Goal: Task Accomplishment & Management: Use online tool/utility

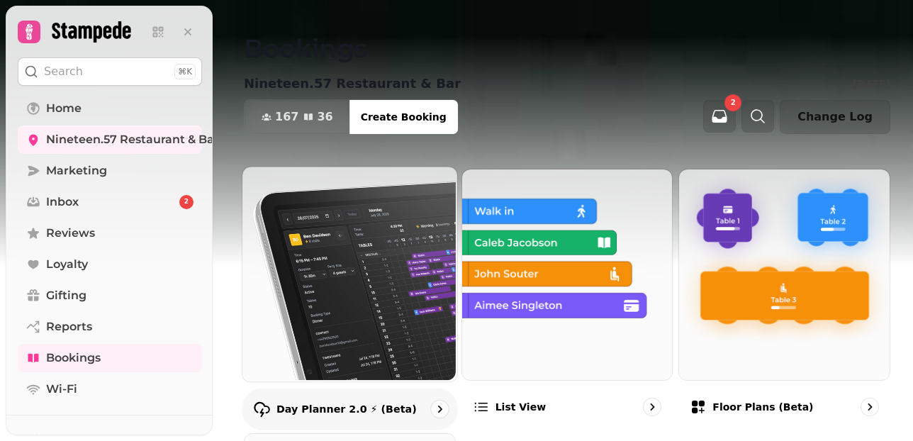
click at [322, 406] on p "Day Planner 2.0 ⚡ (Beta)" at bounding box center [347, 409] width 140 height 14
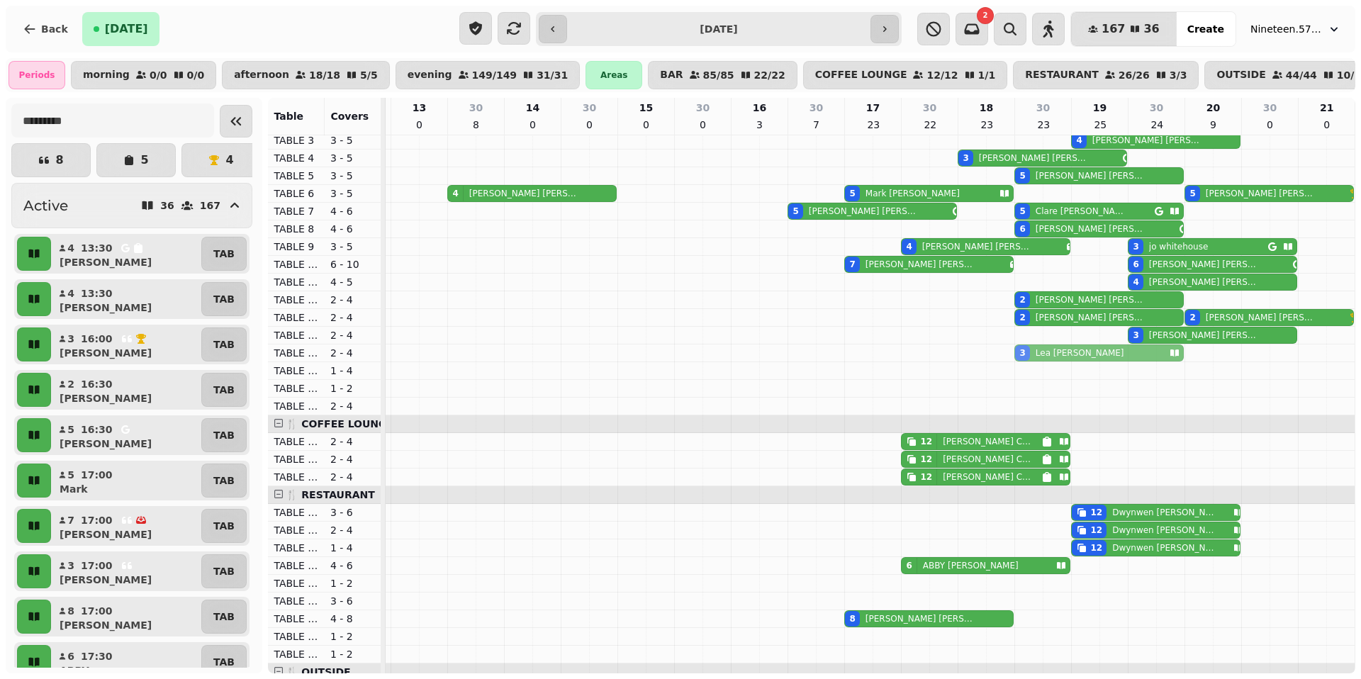
drag, startPoint x: 1074, startPoint y: 194, endPoint x: 1073, endPoint y: 351, distance: 157.4
click at [912, 351] on tbody "3 Rowena Gilbert 2 Nancy Smith 2 Craig Moore 4 Stewart Gale 3 Anita Bowden 5 Ia…" at bounding box center [816, 619] width 1078 height 1081
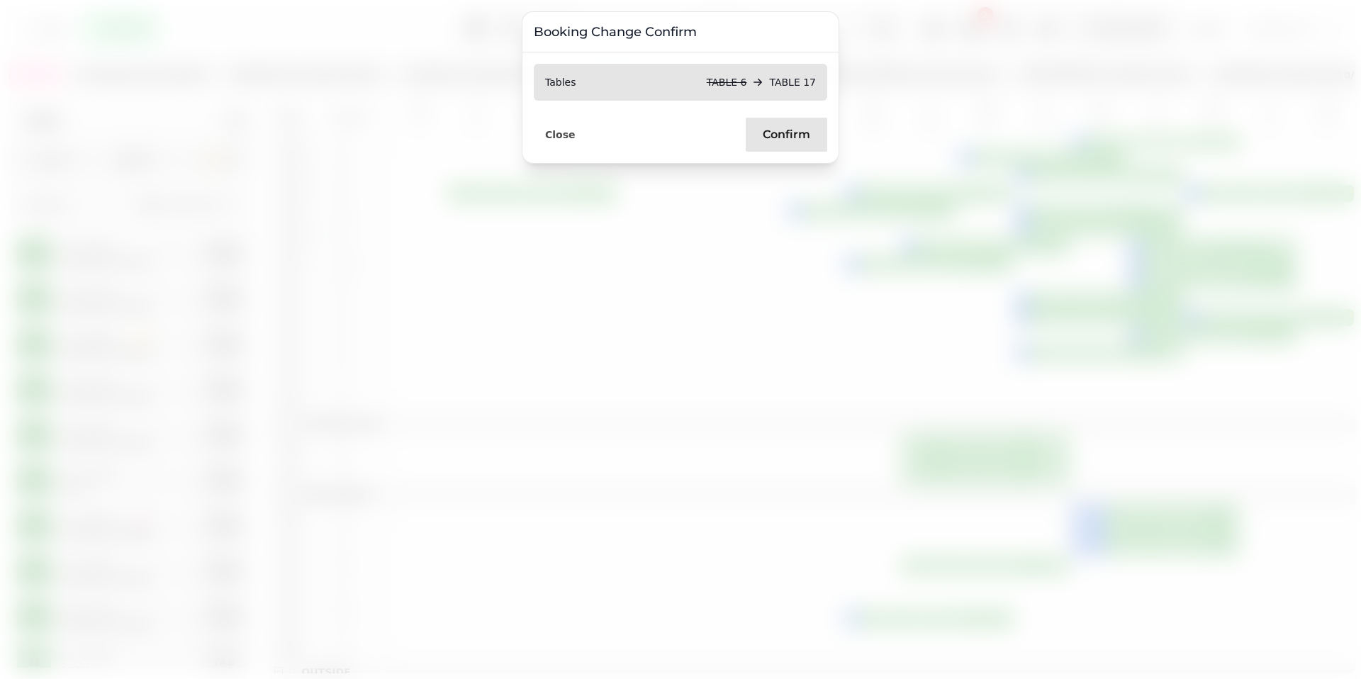
click at [768, 118] on button "Confirm" at bounding box center [787, 135] width 82 height 34
